Goal: Task Accomplishment & Management: Complete application form

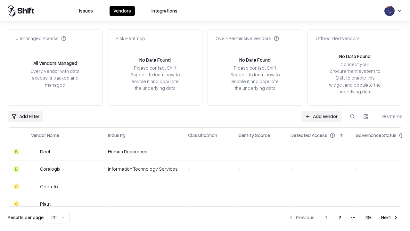
click at [321, 116] on link "Add Vendor" at bounding box center [322, 117] width 40 height 12
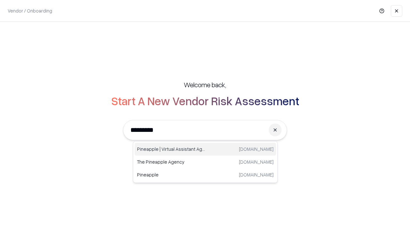
click at [205, 149] on div "Pineapple | Virtual Assistant Agency trypineapple.com" at bounding box center [206, 149] width 142 height 13
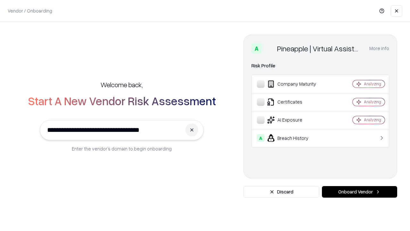
type input "**********"
click at [360, 192] on button "Onboard Vendor" at bounding box center [359, 192] width 75 height 12
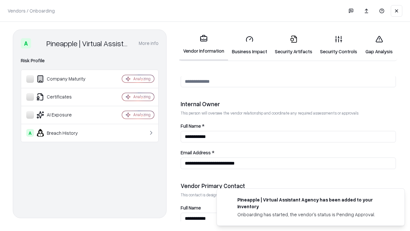
scroll to position [332, 0]
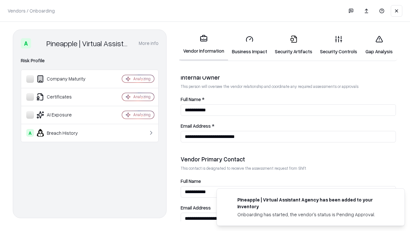
click at [294, 45] on link "Security Artifacts" at bounding box center [293, 45] width 45 height 30
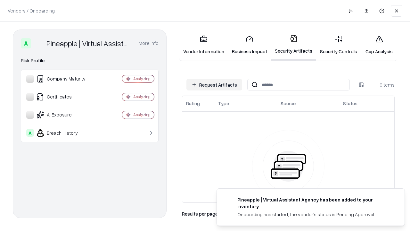
click at [214, 85] on button "Request Artifacts" at bounding box center [215, 85] width 56 height 12
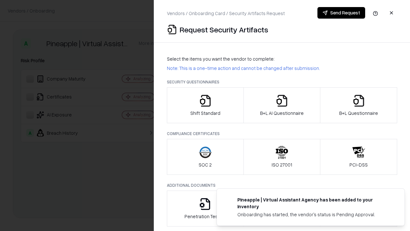
click at [359, 105] on icon "button" at bounding box center [359, 100] width 13 height 13
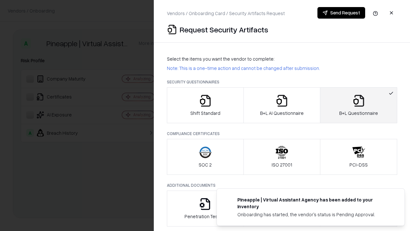
click at [282, 105] on icon "button" at bounding box center [282, 100] width 13 height 13
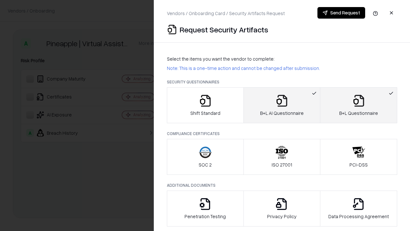
click at [341, 13] on button "Send Request" at bounding box center [342, 13] width 48 height 12
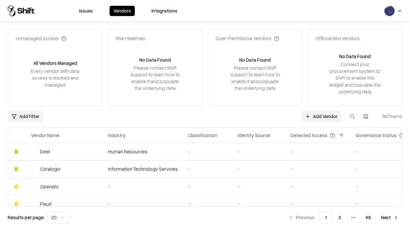
click at [353, 116] on button at bounding box center [353, 117] width 12 height 12
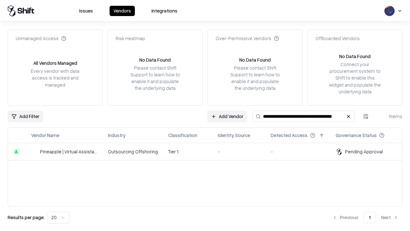
type input "**********"
click at [209, 151] on td "Tier 1" at bounding box center [188, 151] width 50 height 17
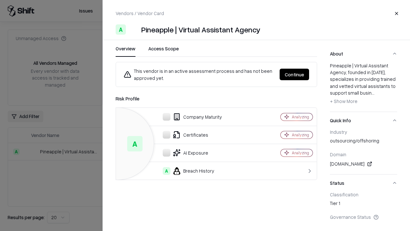
click at [295, 74] on button "Continue" at bounding box center [294, 75] width 29 height 12
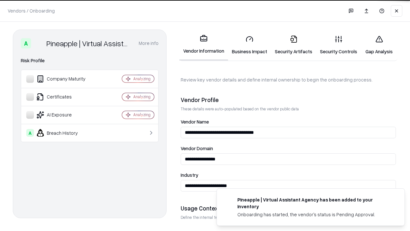
click at [294, 45] on link "Security Artifacts" at bounding box center [293, 45] width 45 height 30
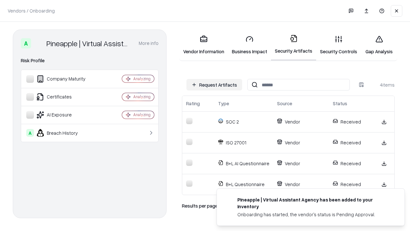
click at [379, 45] on link "Gap Analysis" at bounding box center [379, 45] width 36 height 30
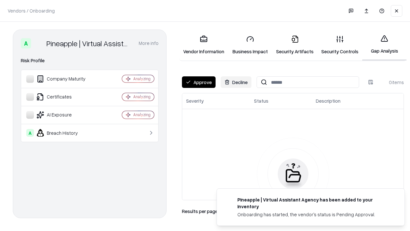
click at [199, 82] on button "Approve" at bounding box center [199, 82] width 34 height 12
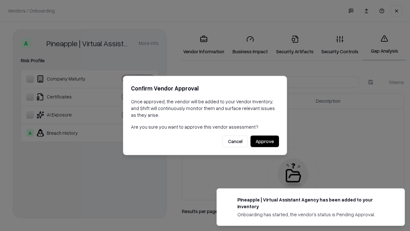
click at [265, 141] on button "Approve" at bounding box center [265, 142] width 29 height 12
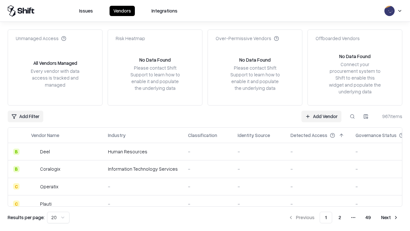
type input "**********"
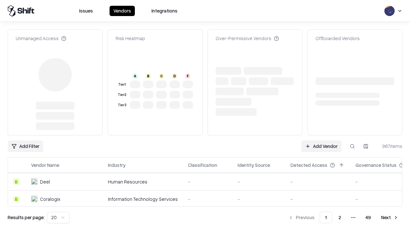
click at [321, 146] on link "Add Vendor" at bounding box center [322, 146] width 40 height 12
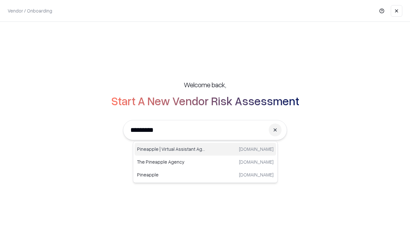
click at [205, 149] on div "Pineapple | Virtual Assistant Agency [DOMAIN_NAME]" at bounding box center [206, 149] width 142 height 13
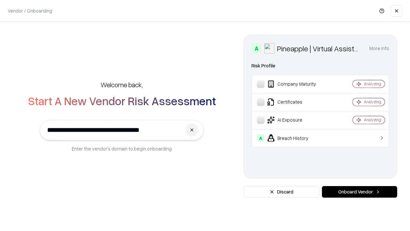
type input "**********"
click at [360, 192] on button "Onboard Vendor" at bounding box center [359, 192] width 75 height 12
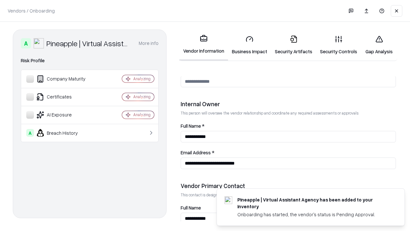
scroll to position [332, 0]
